Goal: Navigation & Orientation: Find specific page/section

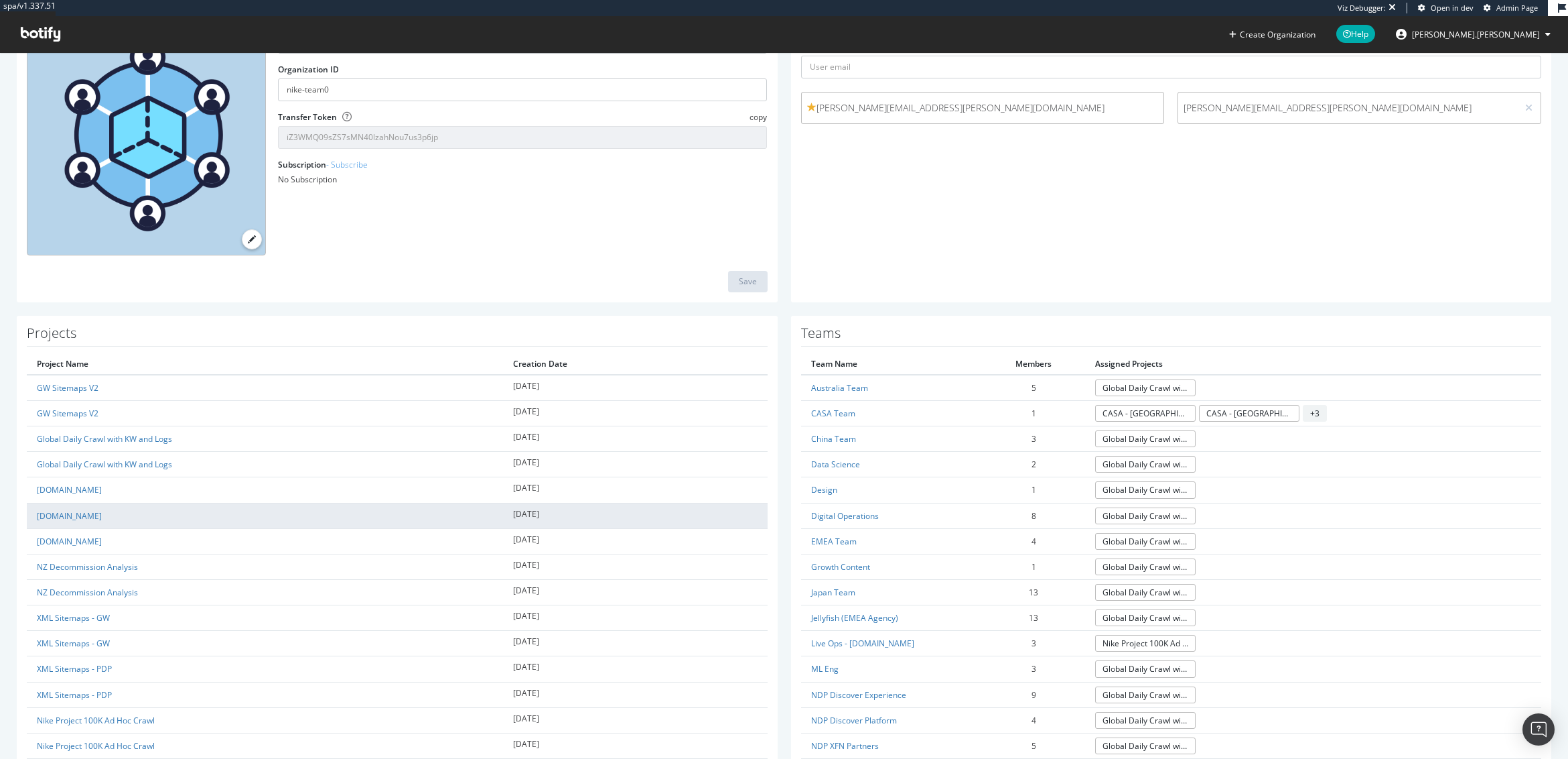
scroll to position [134, 0]
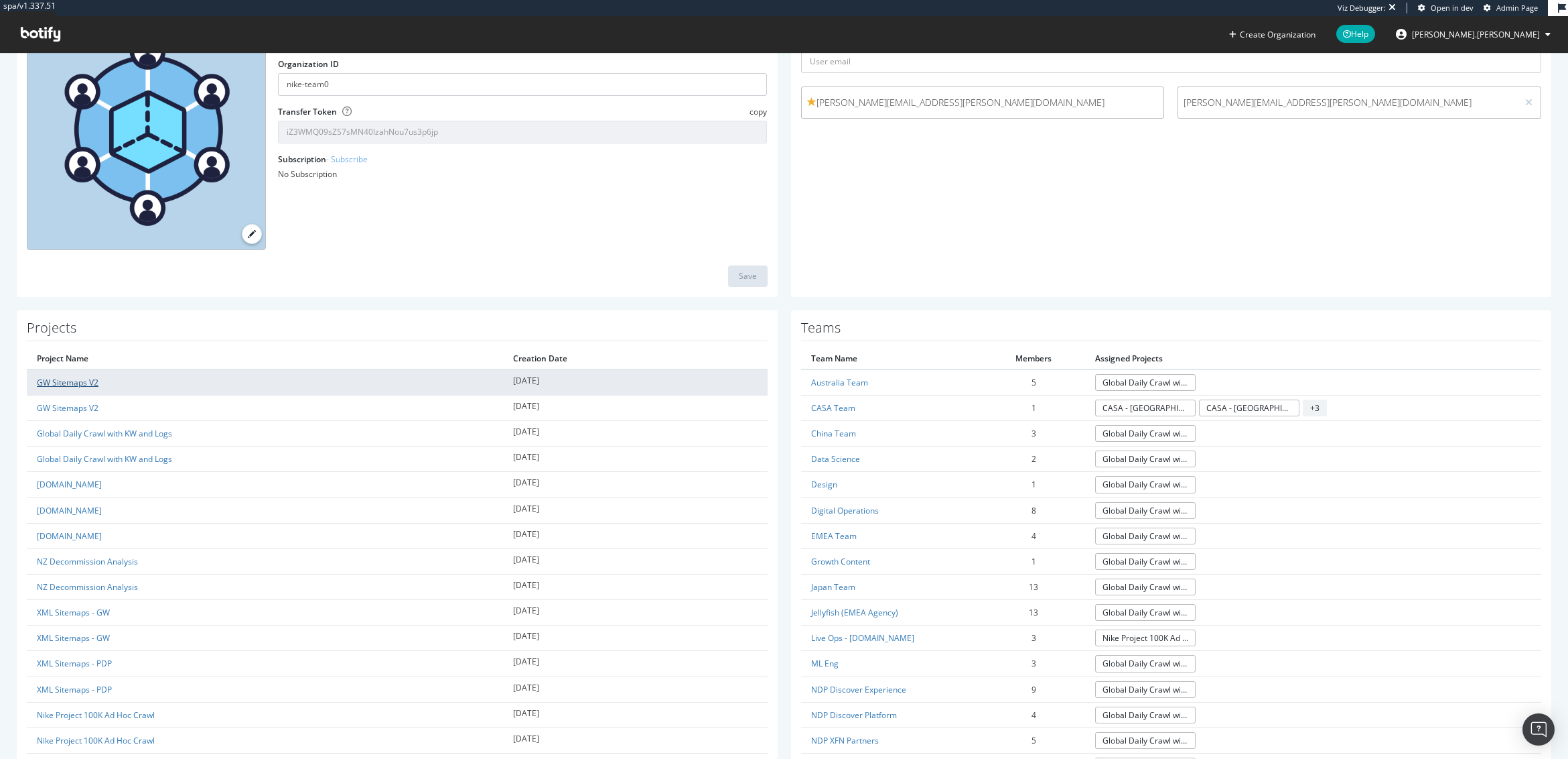
click at [89, 383] on link "GW Sitemaps V2" at bounding box center [68, 382] width 62 height 11
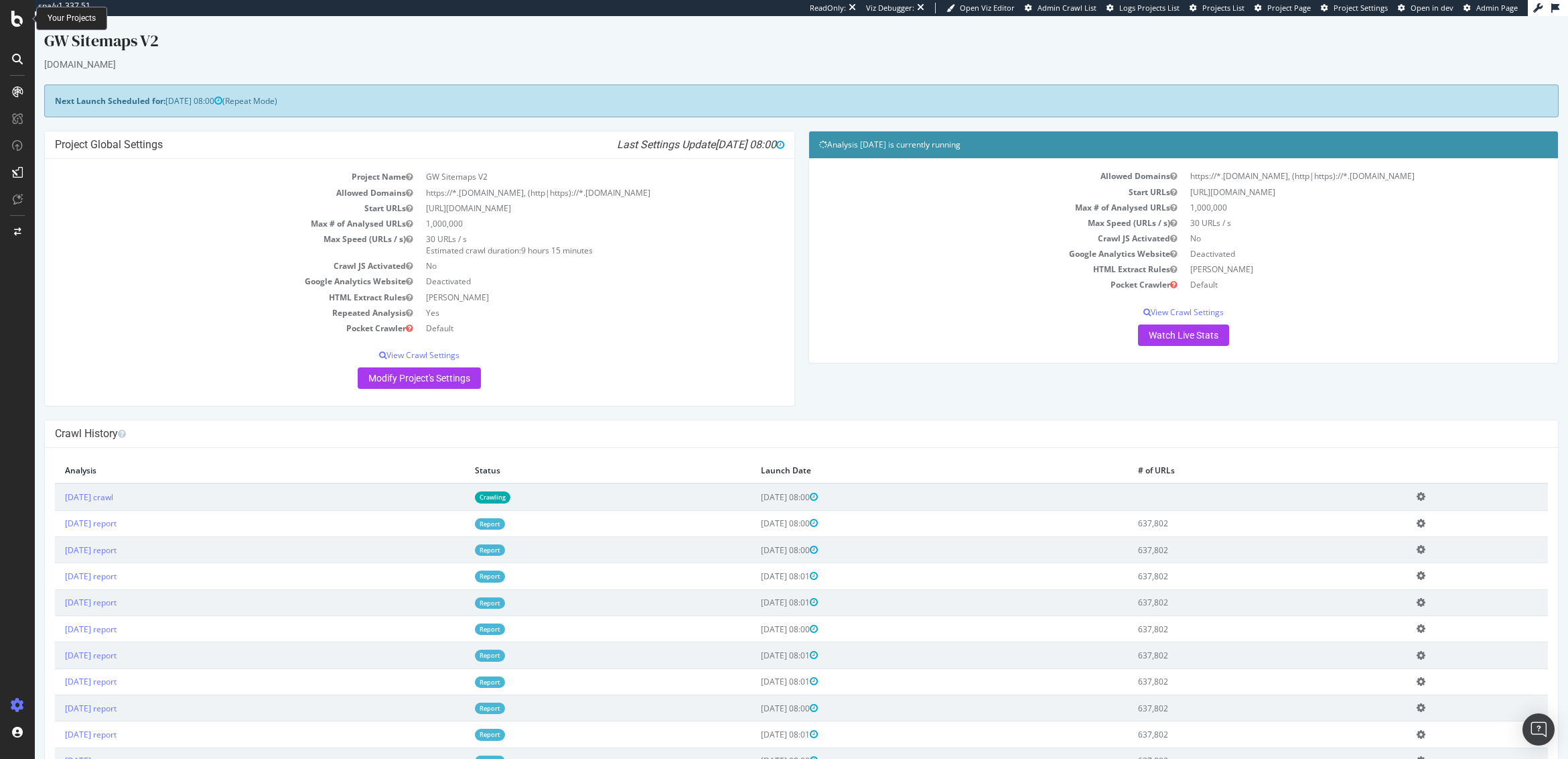
click at [21, 24] on icon at bounding box center [18, 18] width 12 height 16
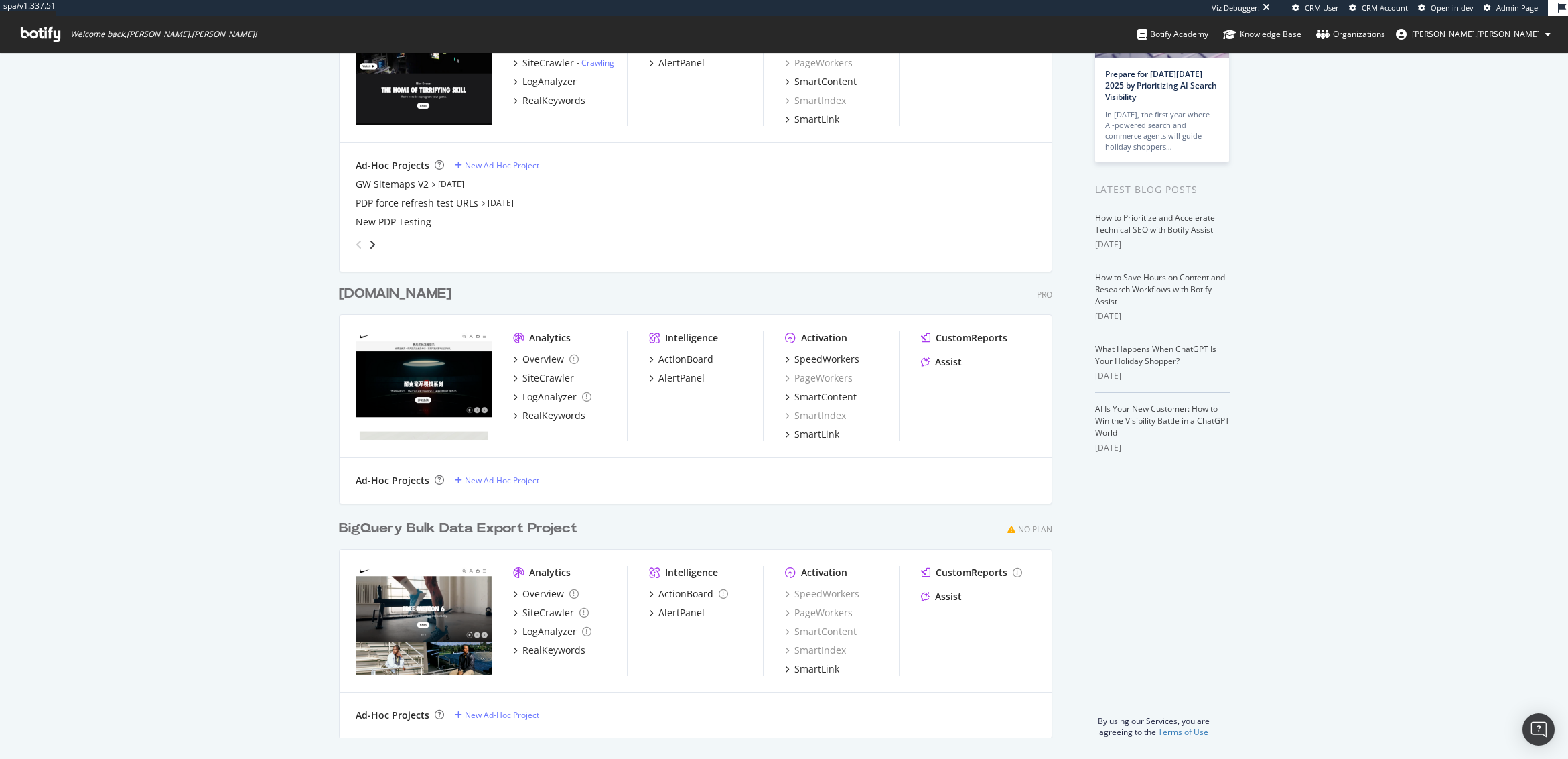
scroll to position [80, 0]
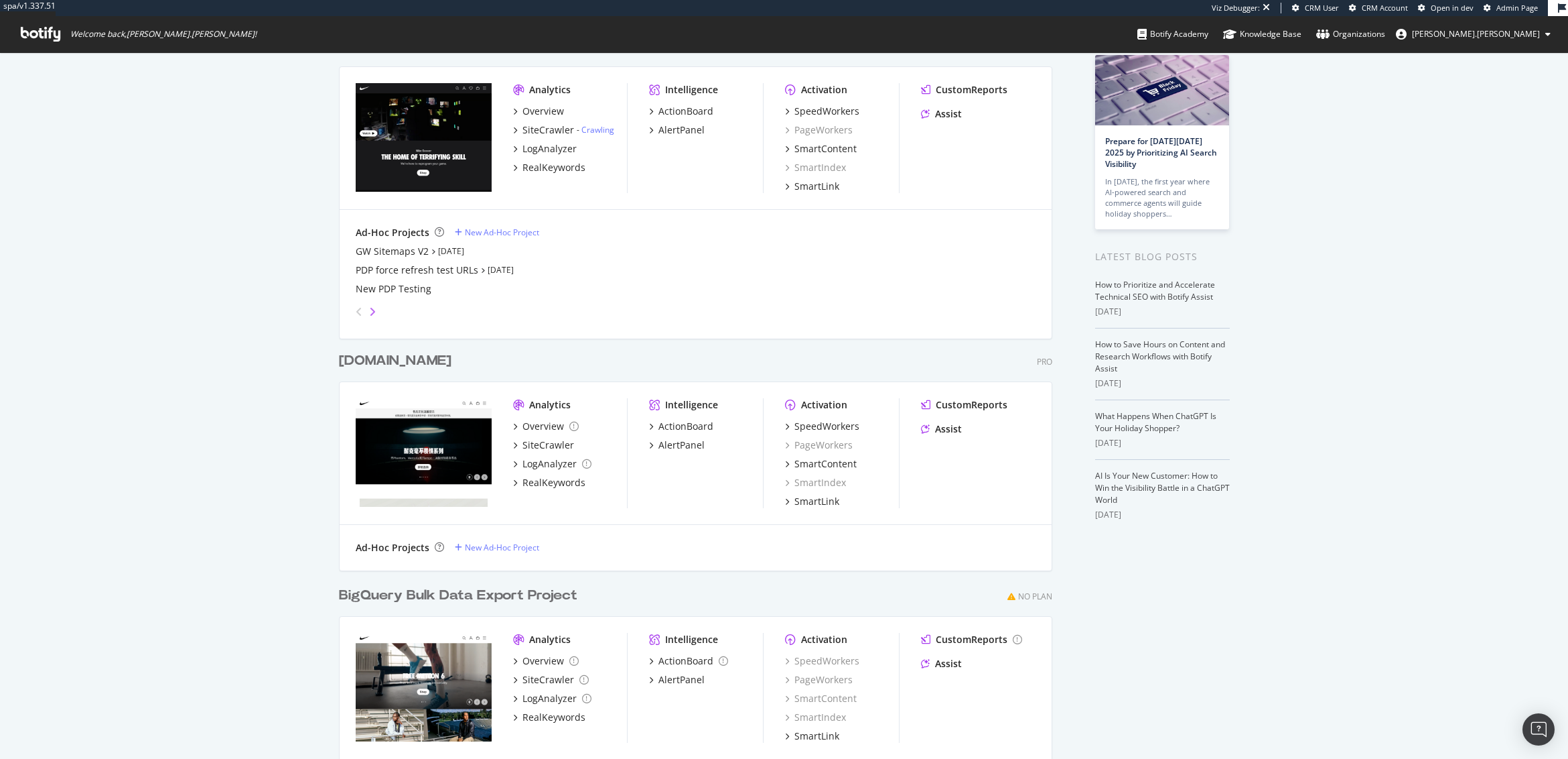
click at [369, 317] on icon "angle-right" at bounding box center [373, 311] width 7 height 11
click at [356, 314] on icon "angle-left" at bounding box center [359, 311] width 7 height 11
click at [314, 323] on div "My Web Properties Most recent crawl Demo Web Property Global Daily Crawl with K…" at bounding box center [784, 398] width 1568 height 854
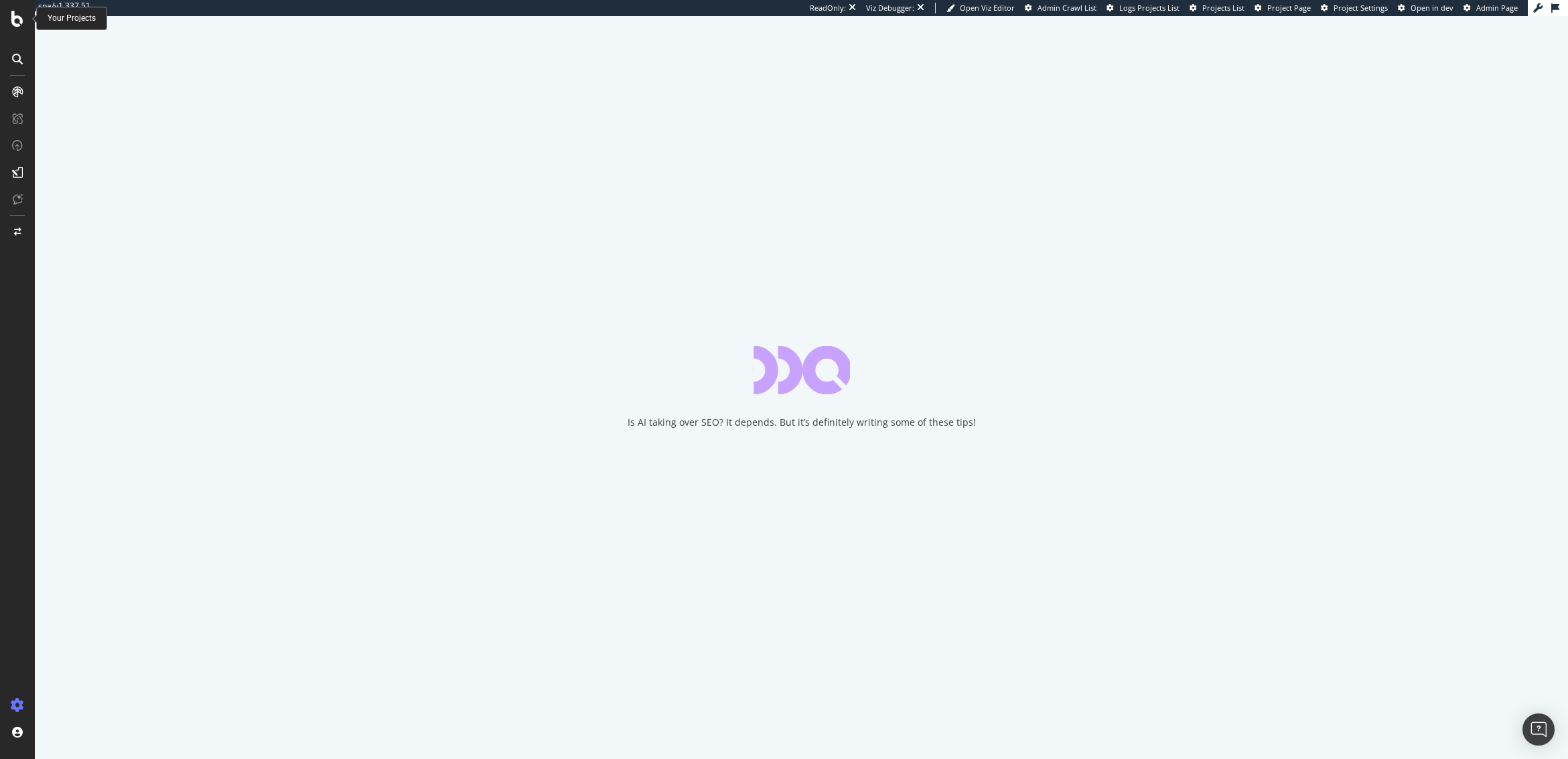
click at [16, 18] on icon at bounding box center [18, 18] width 12 height 16
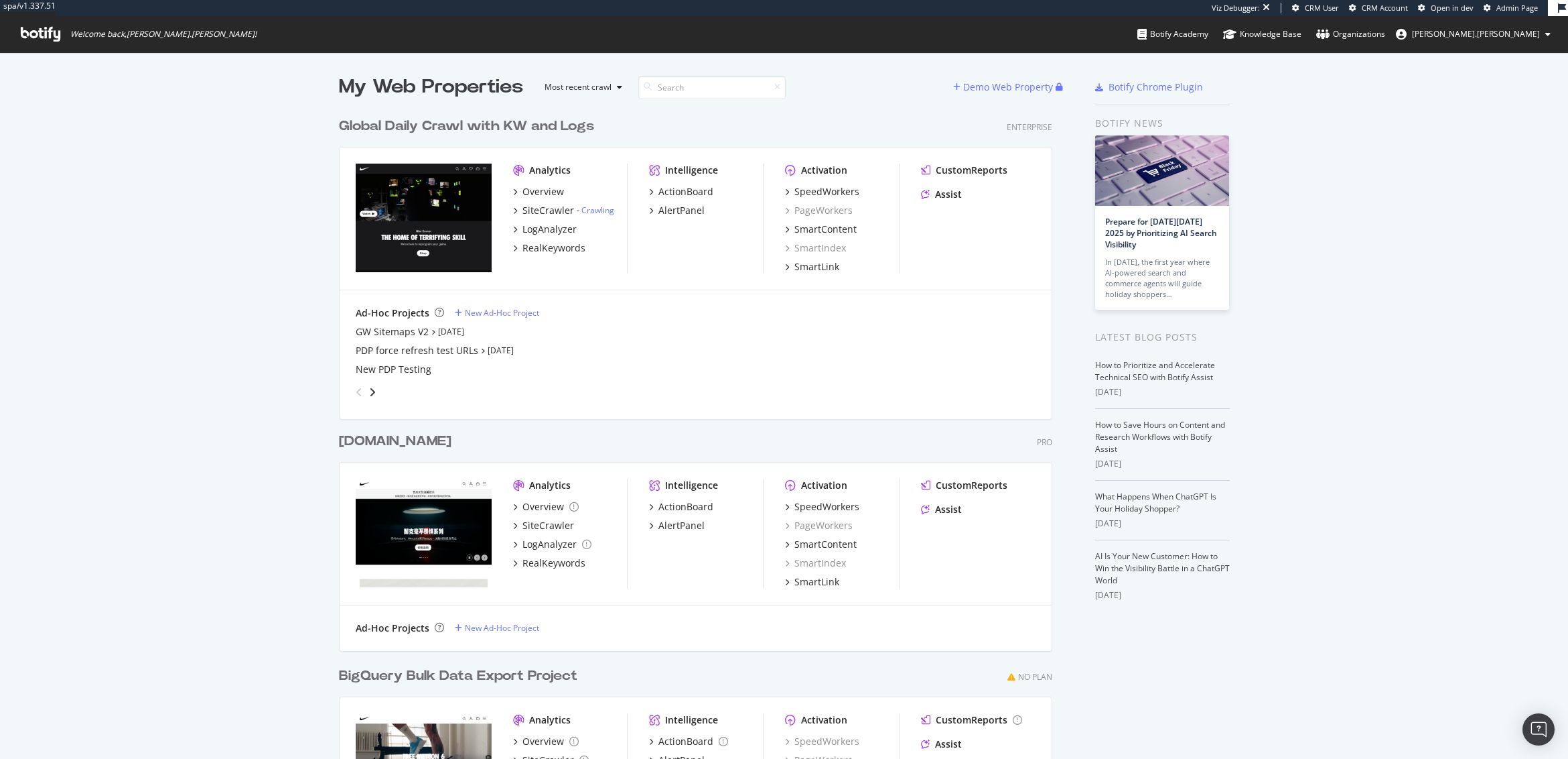
scroll to position [774, 714]
click at [176, 208] on div "My Web Properties Most recent crawl Demo Web Property Global Daily Crawl with K…" at bounding box center [784, 478] width 1568 height 854
